Goal: Transaction & Acquisition: Download file/media

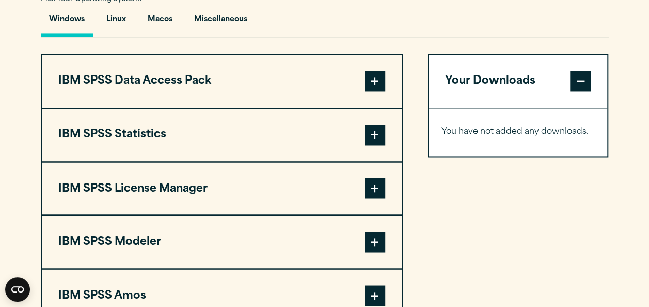
scroll to position [784, 0]
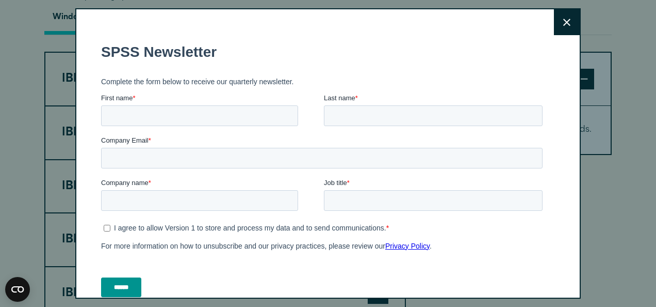
click at [554, 26] on button "Close" at bounding box center [567, 22] width 26 height 26
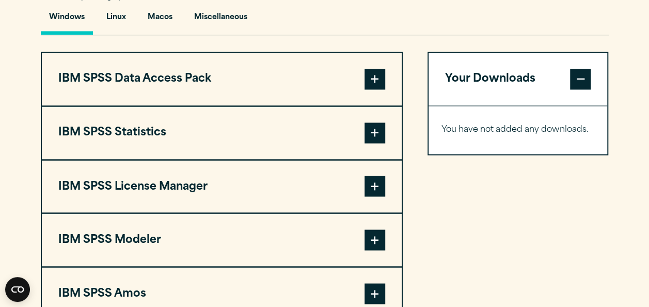
click at [373, 129] on span at bounding box center [374, 132] width 21 height 21
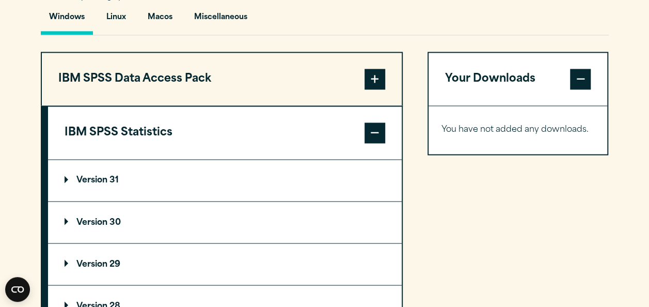
click at [111, 222] on p "Version 30" at bounding box center [93, 222] width 56 height 8
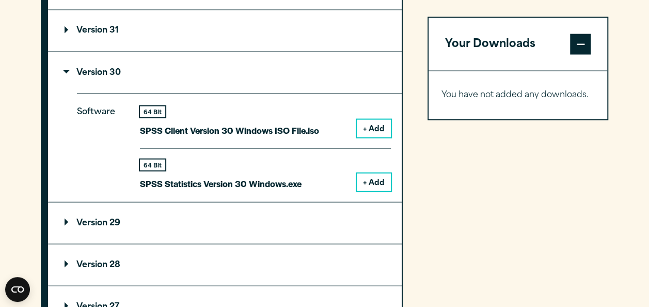
scroll to position [937, 0]
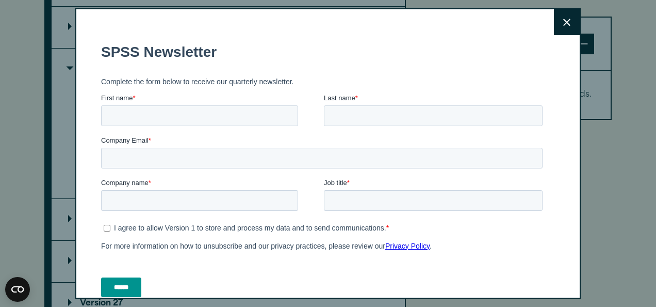
click at [555, 14] on button "Close" at bounding box center [567, 22] width 26 height 26
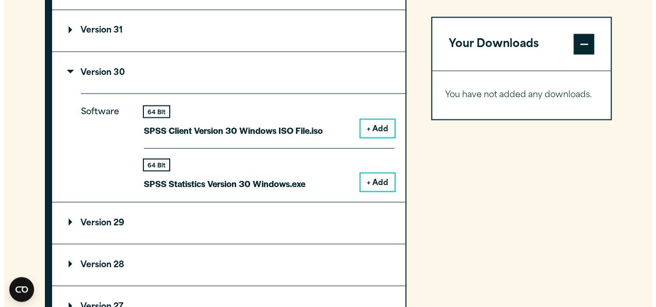
scroll to position [942, 0]
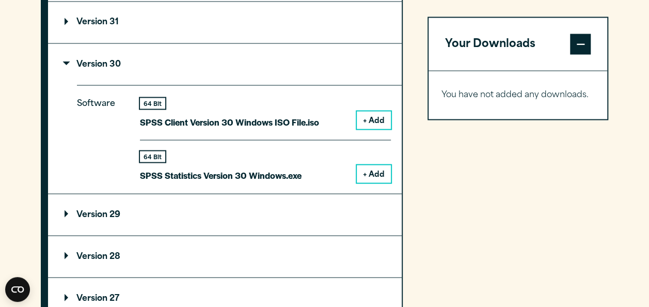
click at [376, 173] on button "+ Add" at bounding box center [374, 174] width 34 height 18
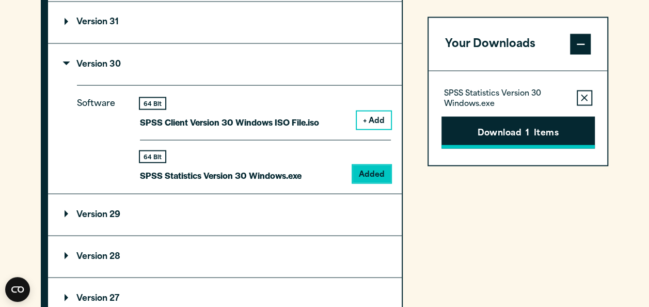
click at [529, 136] on span "1" at bounding box center [527, 132] width 4 height 13
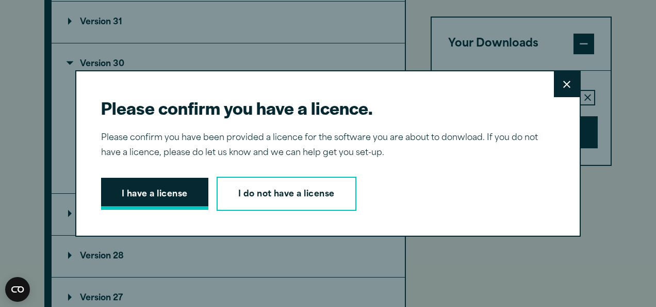
click at [155, 188] on button "I have a license" at bounding box center [154, 194] width 107 height 32
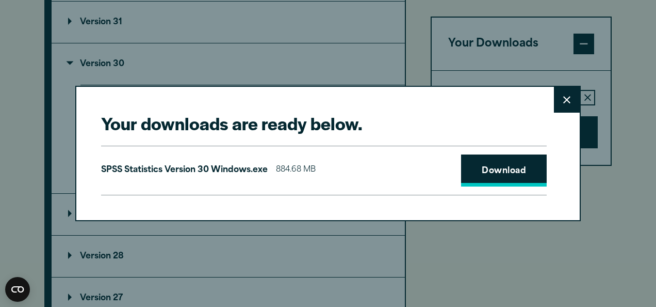
click at [489, 165] on link "Download" at bounding box center [504, 170] width 86 height 32
